Goal: Task Accomplishment & Management: Manage account settings

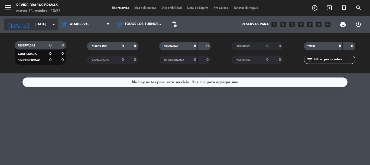
click at [52, 26] on icon "arrow_drop_down" at bounding box center [53, 24] width 7 height 7
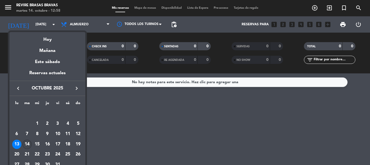
click at [27, 146] on div "14" at bounding box center [27, 143] width 9 height 9
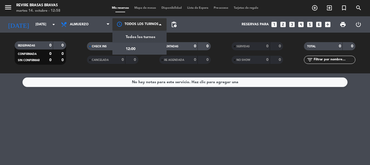
click at [137, 27] on div at bounding box center [140, 24] width 54 height 12
click at [136, 52] on div "12:00" at bounding box center [140, 49] width 54 height 12
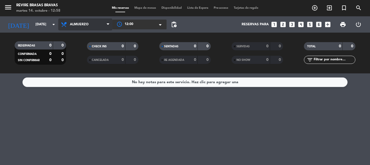
click at [81, 26] on span "Almuerzo" at bounding box center [85, 24] width 54 height 12
click at [92, 50] on div "menu Revire Brasas Bravas [DATE] 14. octubre - 12:58 Mis reservas Mapa de mesas…" at bounding box center [185, 36] width 370 height 73
click at [148, 79] on div "No hay notas para este servicio. Haz clic para agregar una" at bounding box center [185, 81] width 325 height 9
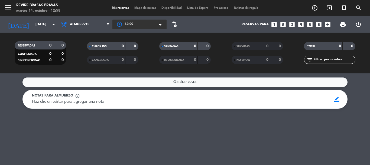
click at [178, 81] on span "Ocultar nota" at bounding box center [185, 82] width 23 height 6
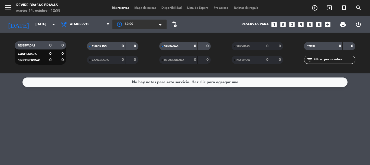
click at [162, 25] on span at bounding box center [161, 24] width 5 height 5
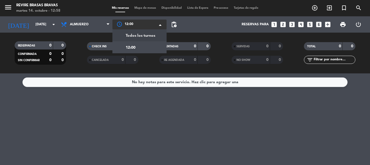
click at [151, 33] on span "Todos los turnos" at bounding box center [141, 36] width 30 height 6
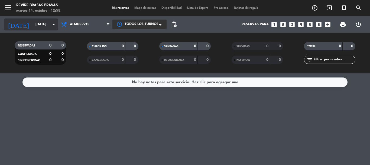
click at [45, 27] on input "[DATE]" at bounding box center [56, 24] width 46 height 9
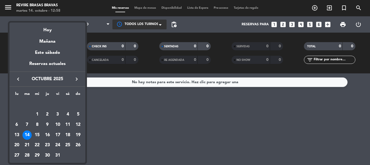
click at [30, 133] on div "14" at bounding box center [27, 134] width 9 height 9
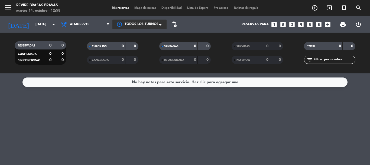
click at [144, 81] on div "No hay notas para este servicio. Haz clic para agregar una" at bounding box center [185, 82] width 107 height 6
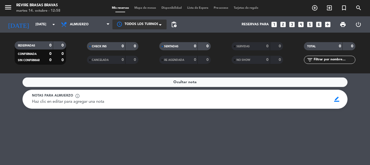
click at [141, 81] on div "Ocultar nota" at bounding box center [185, 81] width 325 height 9
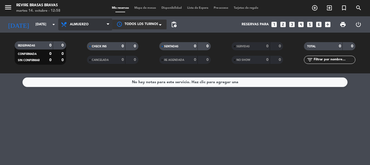
click at [101, 27] on span "Almuerzo" at bounding box center [85, 24] width 54 height 12
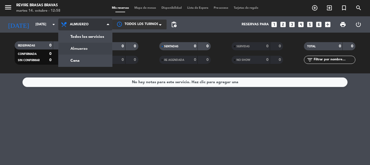
click at [98, 49] on div "menu Revire Brasas Bravas [DATE] 14. octubre - 12:58 Mis reservas Mapa de mesas…" at bounding box center [185, 36] width 370 height 73
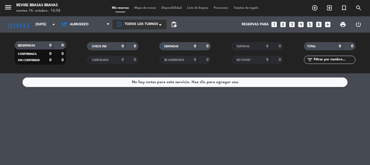
click at [156, 18] on div "Todos los turnos × Todos los turnos ×" at bounding box center [140, 24] width 54 height 16
click at [152, 26] on span "Todos los turnos" at bounding box center [142, 24] width 34 height 5
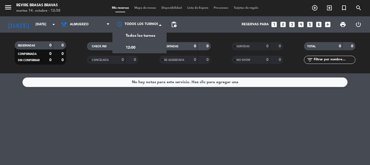
click at [140, 134] on div "No hay notas para este servicio. Haz clic para agregar una" at bounding box center [185, 118] width 370 height 91
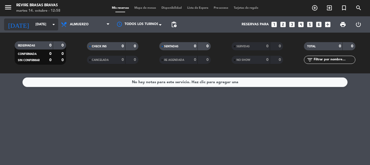
click at [35, 24] on input "[DATE]" at bounding box center [56, 24] width 46 height 9
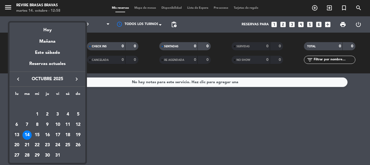
click at [15, 136] on div "13" at bounding box center [16, 134] width 9 height 9
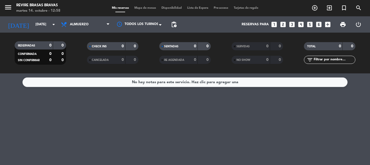
type input "[DATE]"
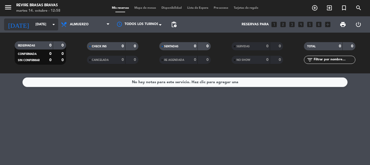
click at [43, 26] on input "[DATE]" at bounding box center [56, 24] width 46 height 9
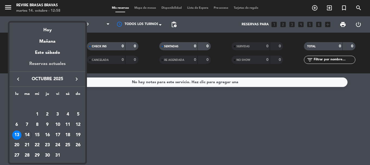
click at [46, 67] on div "Reservas actuales" at bounding box center [47, 65] width 76 height 11
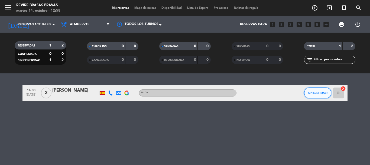
click at [321, 88] on button "SIN CONFIRMAR" at bounding box center [317, 92] width 27 height 11
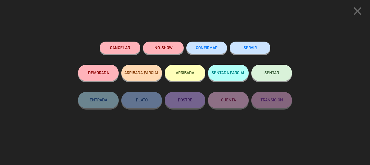
click at [214, 47] on span "CONFIRMAR" at bounding box center [207, 47] width 22 height 5
